Goal: Task Accomplishment & Management: Manage account settings

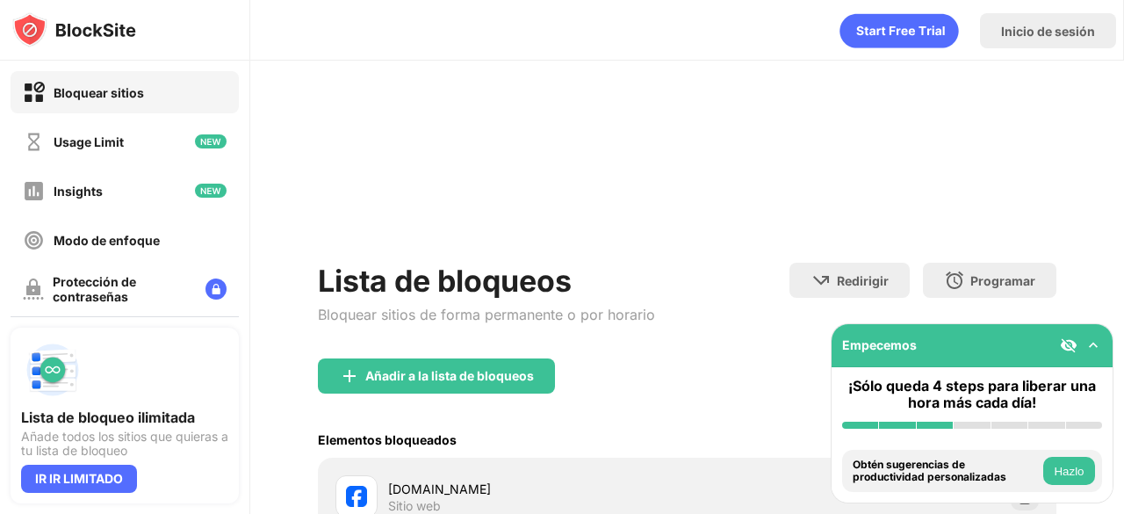
click at [1017, 273] on div "Lista de bloqueos Bloquear sitios de forma permanente o por horario Redirigir H…" at bounding box center [687, 391] width 738 height 562
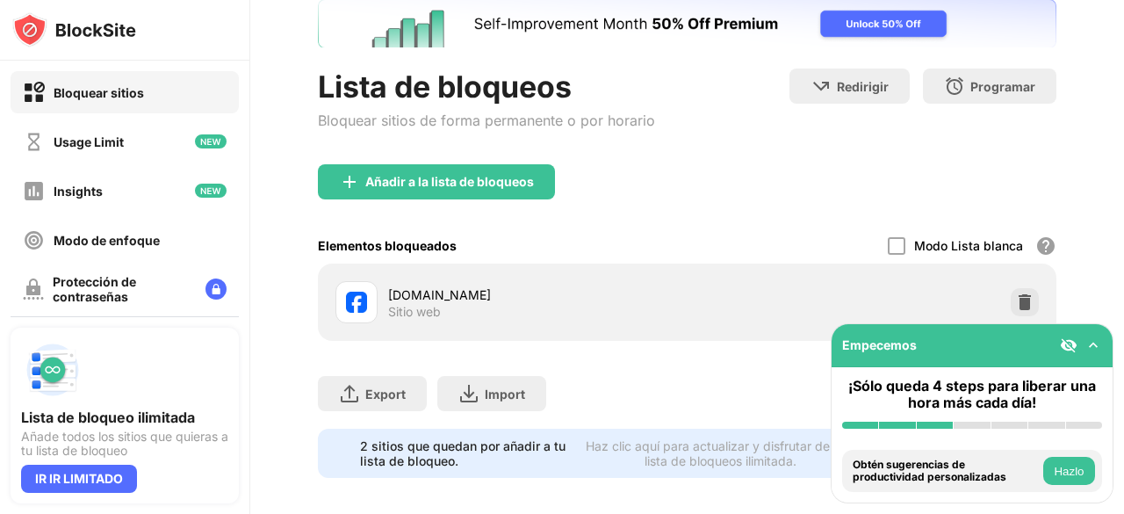
scroll to position [135, 0]
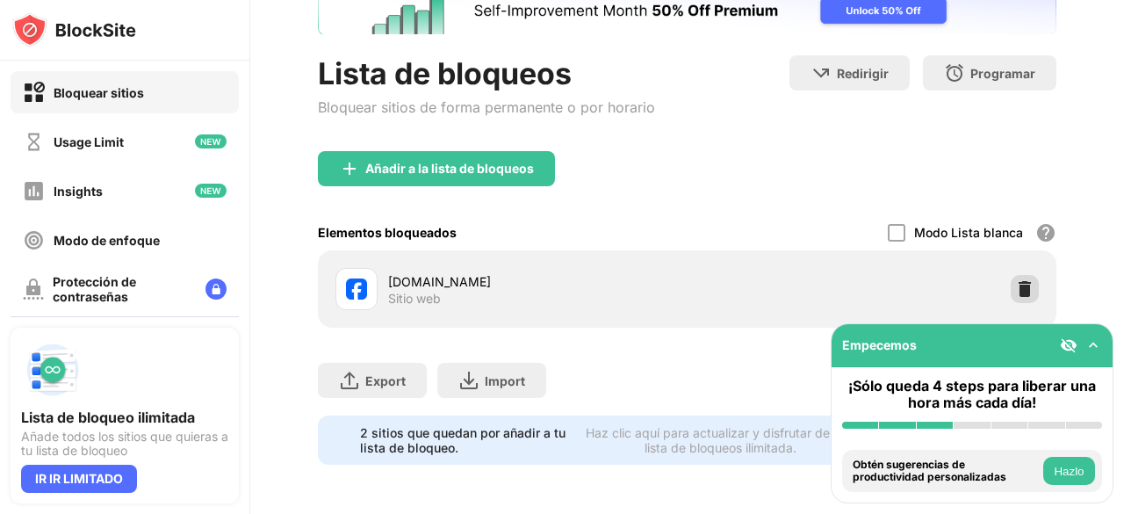
click at [1016, 280] on img at bounding box center [1025, 289] width 18 height 18
